Goal: Task Accomplishment & Management: Complete application form

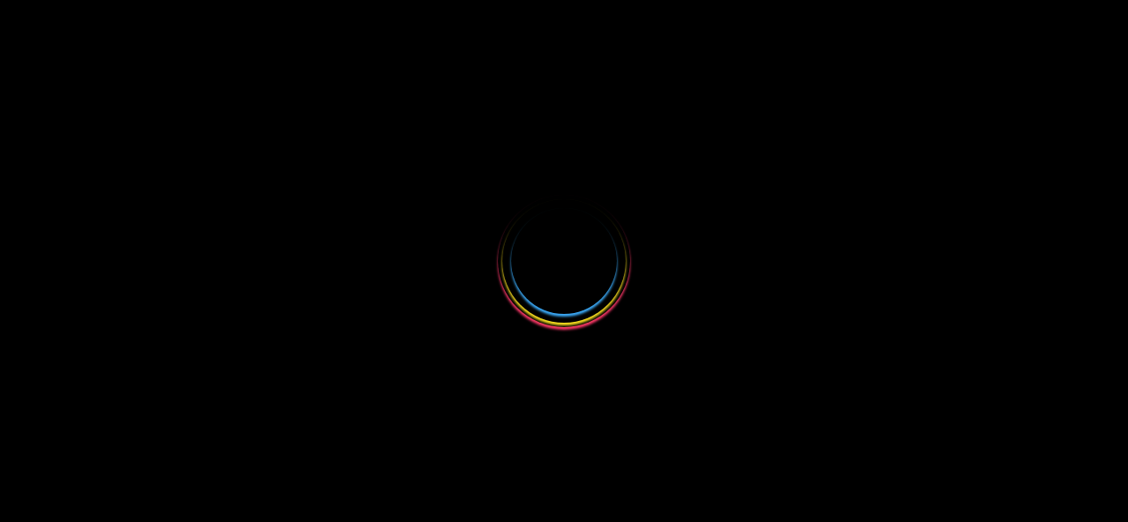
select select
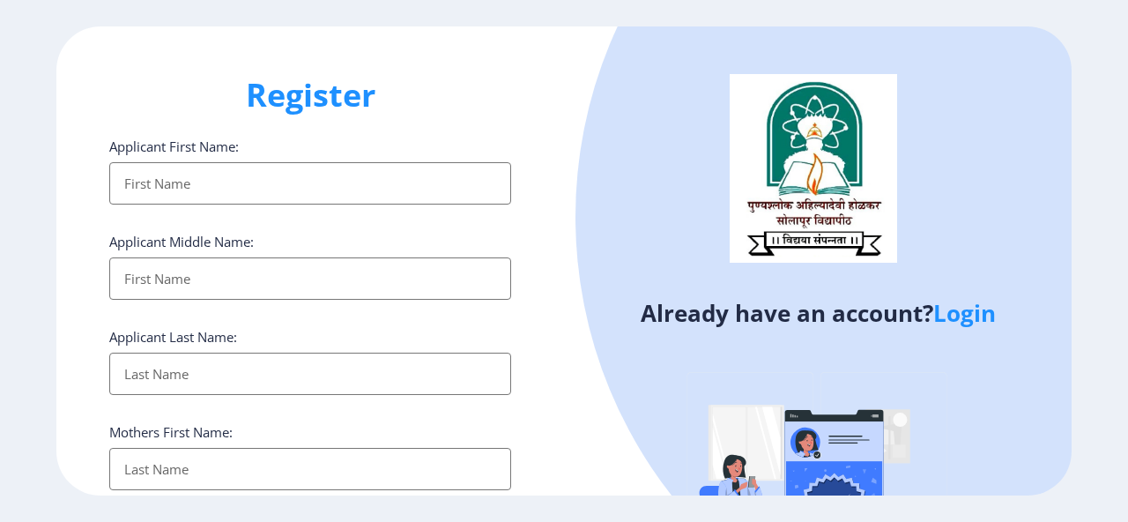
click at [213, 178] on input "Applicant First Name:" at bounding box center [310, 183] width 402 height 42
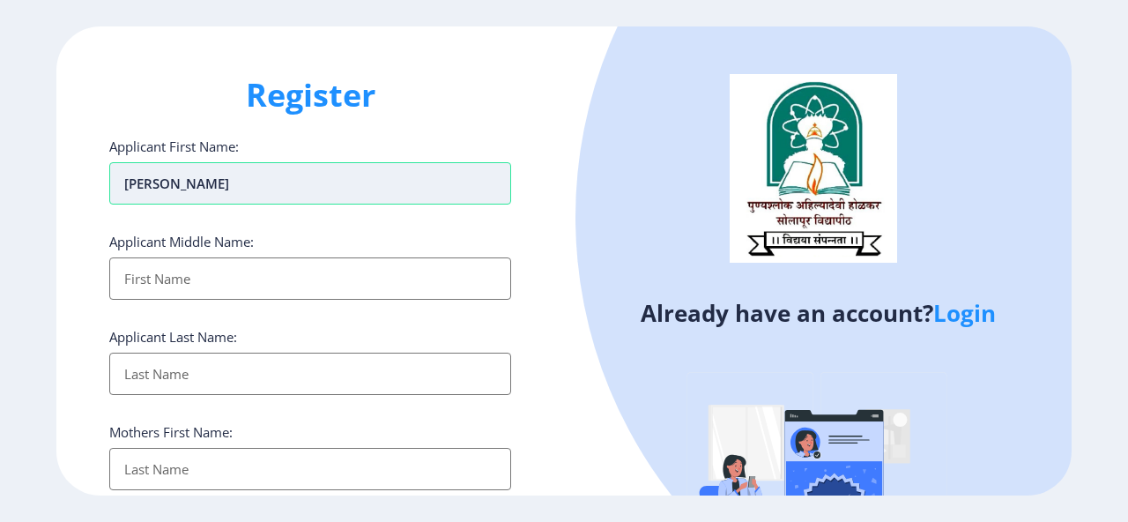
type input "[PERSON_NAME]"
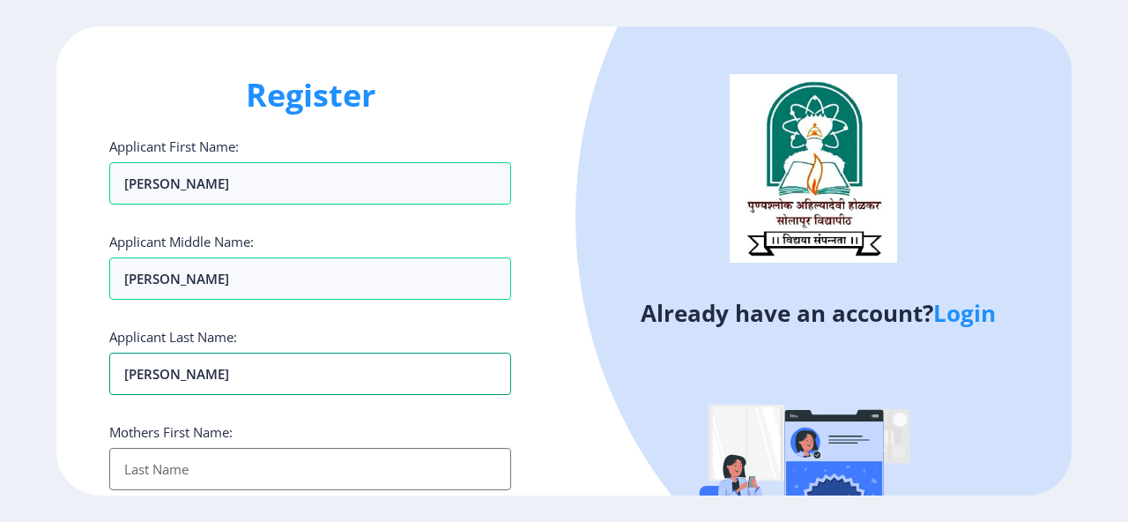
type input "[PERSON_NAME]"
click at [217, 474] on input "Applicant First Name:" at bounding box center [310, 469] width 402 height 42
type input "[PERSON_NAME]"
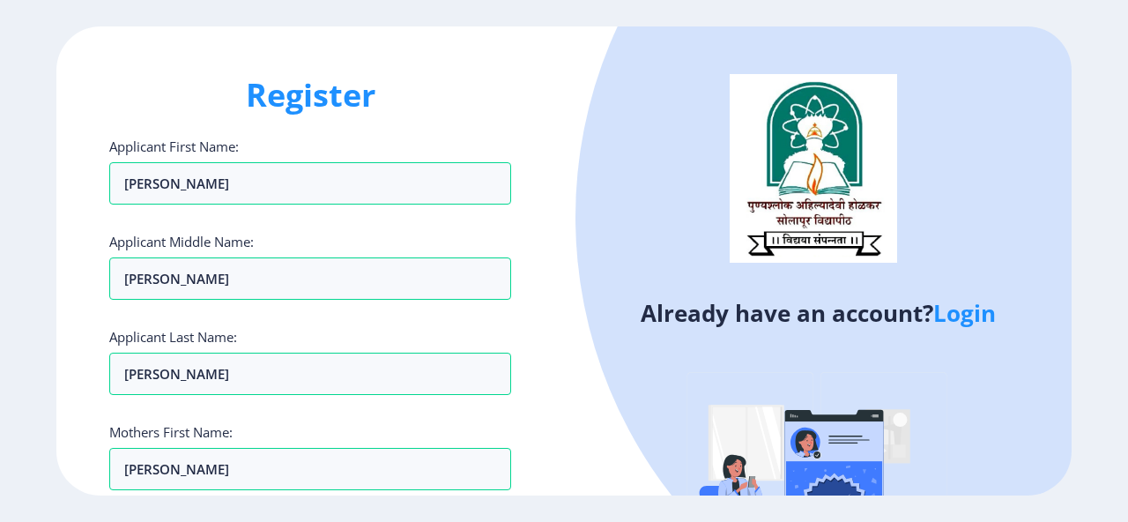
drag, startPoint x: 1127, startPoint y: 358, endPoint x: 1127, endPoint y: 543, distance: 185.0
click at [1127, 521] on html "Register Applicant First Name: [PERSON_NAME] Applicant Middle Name: [PERSON_NAM…" at bounding box center [564, 261] width 1128 height 522
